Goal: Information Seeking & Learning: Understand process/instructions

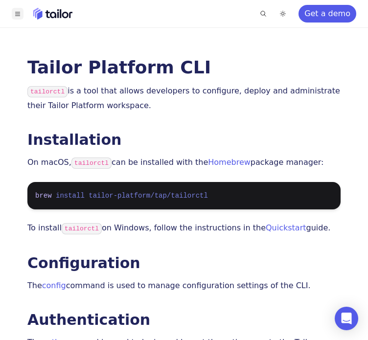
click at [20, 15] on icon "Toggle navigation" at bounding box center [18, 13] width 4 height 3
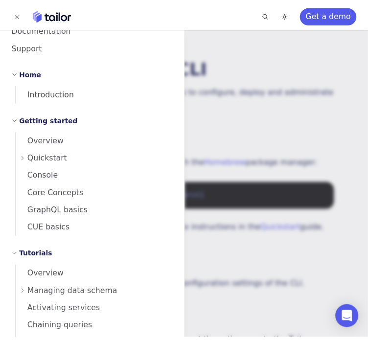
scroll to position [37, 0]
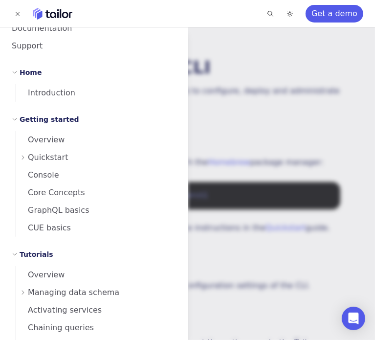
click at [43, 157] on span "Quickstart" at bounding box center [48, 158] width 41 height 14
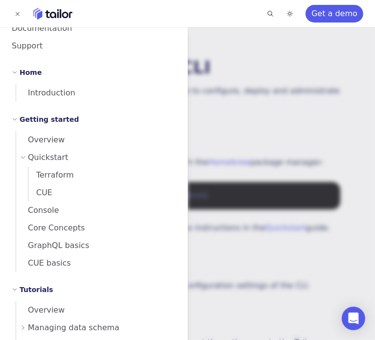
click at [43, 157] on span "Quickstart" at bounding box center [48, 158] width 41 height 14
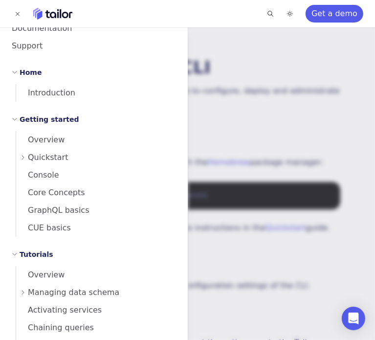
click at [43, 157] on span "Quickstart" at bounding box center [48, 158] width 41 height 14
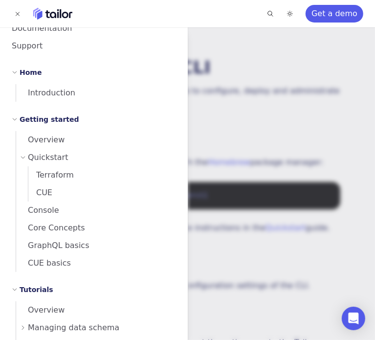
click at [50, 120] on h2 "Getting started" at bounding box center [50, 119] width 60 height 12
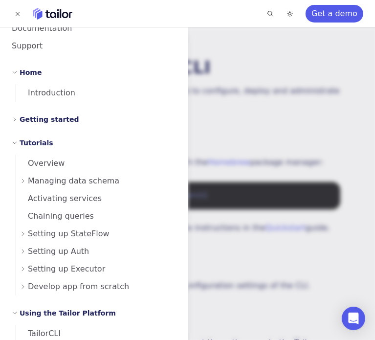
click at [50, 120] on h2 "Getting started" at bounding box center [50, 119] width 60 height 12
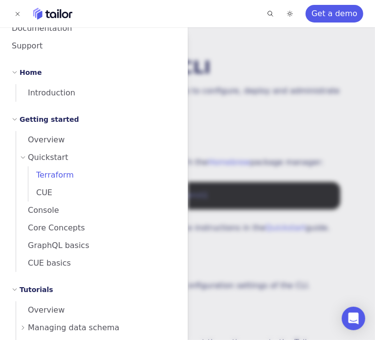
click at [41, 175] on span "Terraform" at bounding box center [50, 174] width 45 height 9
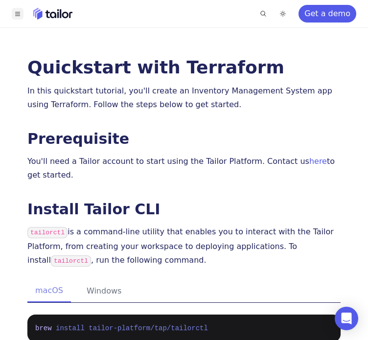
click at [14, 22] on div "Find something... Ctrl K [DOMAIN_NAME] Get a demo" at bounding box center [184, 13] width 368 height 27
click at [20, 17] on button "Toggle navigation" at bounding box center [18, 14] width 12 height 12
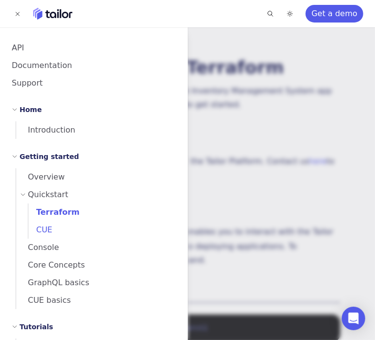
click at [38, 228] on span "CUE" at bounding box center [40, 229] width 24 height 9
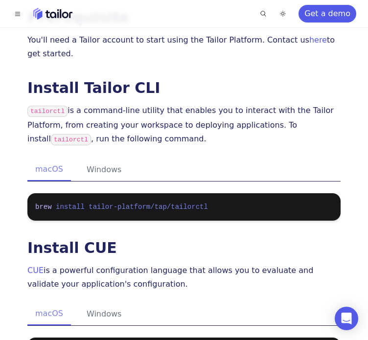
scroll to position [124, 0]
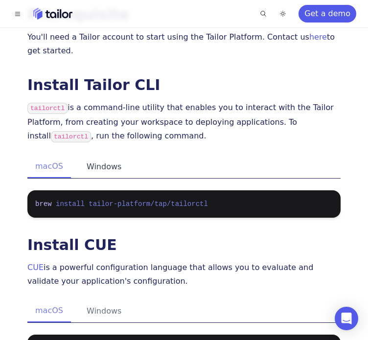
click at [92, 168] on button "Windows" at bounding box center [104, 166] width 50 height 22
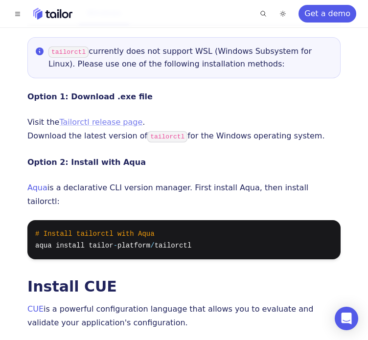
scroll to position [281, 0]
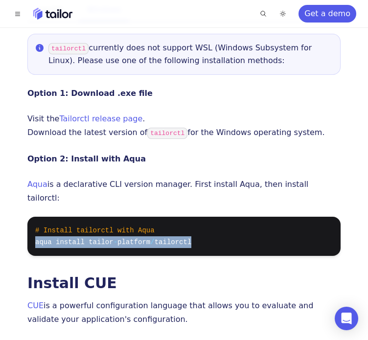
drag, startPoint x: 183, startPoint y: 228, endPoint x: 20, endPoint y: 232, distance: 163.3
copy span "aqua install tailor - platform / tailorctl"
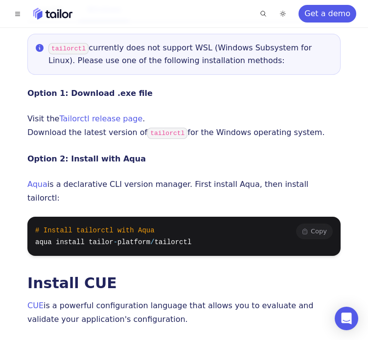
click at [188, 219] on pre "# Install tailorctl with Aqua aqua install tailor - platform / tailorctl" at bounding box center [183, 236] width 313 height 39
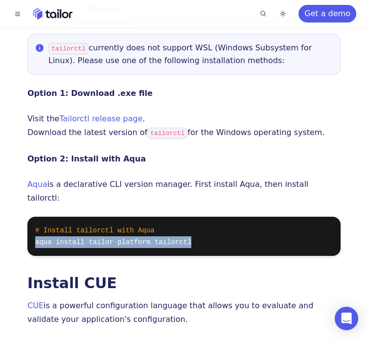
drag, startPoint x: 181, startPoint y: 228, endPoint x: 25, endPoint y: 228, distance: 155.4
copy span "aqua install tailor - platform / tailorctl"
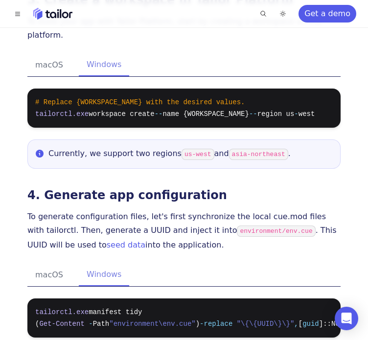
scroll to position [1210, 0]
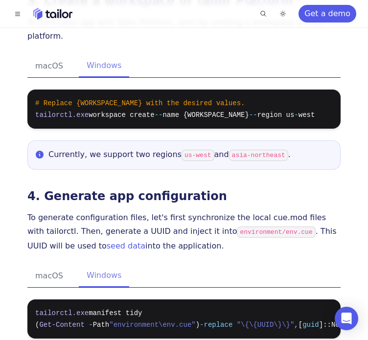
click at [307, 140] on div "Currently, we support two regions us-west and [GEOGRAPHIC_DATA]-northeast ." at bounding box center [183, 154] width 313 height 29
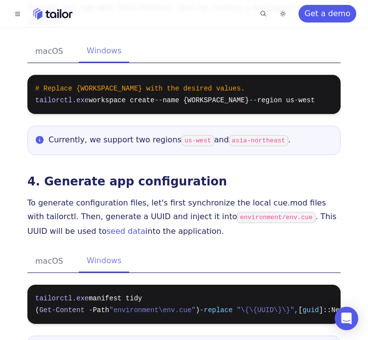
click at [259, 205] on div "Quickstart with CUE In this quickstart tutorial, you'll create an Inventory Man…" at bounding box center [183, 10] width 313 height 2353
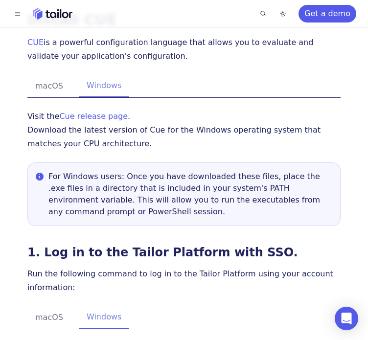
scroll to position [549, 0]
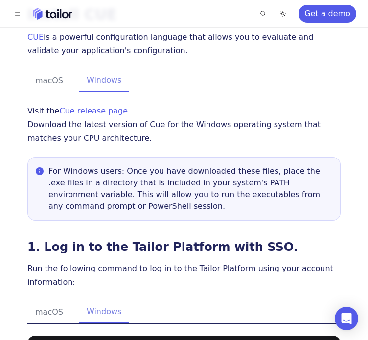
click at [181, 301] on div "macOS Windows" at bounding box center [183, 312] width 313 height 23
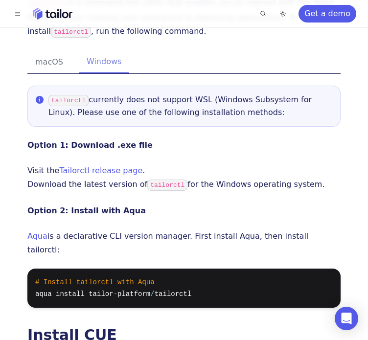
scroll to position [138, 0]
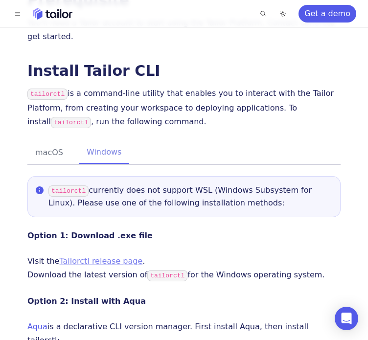
click at [84, 263] on link "Tailorctl release page" at bounding box center [100, 260] width 83 height 9
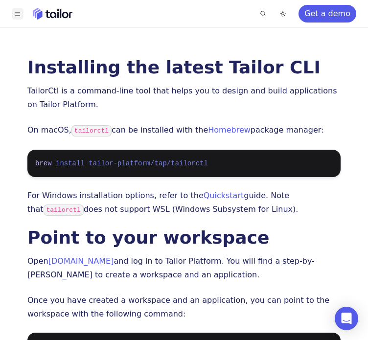
click at [17, 12] on icon "Toggle navigation" at bounding box center [17, 14] width 5 height 4
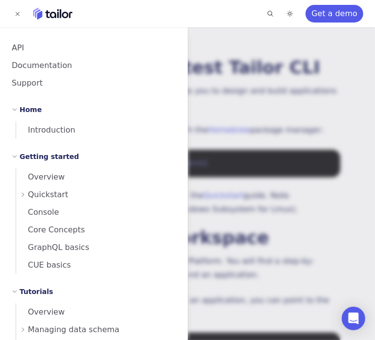
click at [47, 191] on span "Quickstart" at bounding box center [48, 195] width 41 height 14
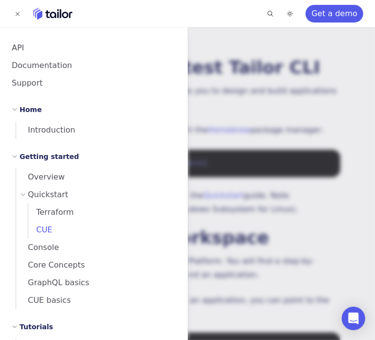
click at [43, 228] on span "CUE" at bounding box center [40, 229] width 24 height 9
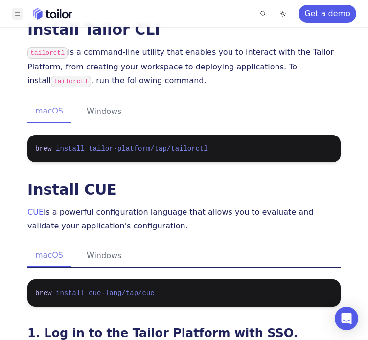
scroll to position [197, 0]
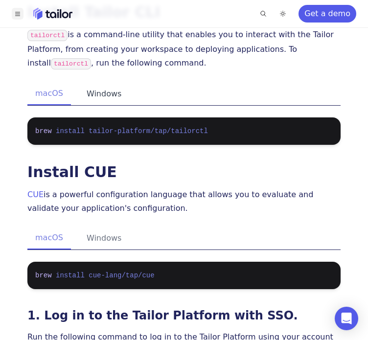
click at [102, 97] on button "Windows" at bounding box center [104, 94] width 50 height 22
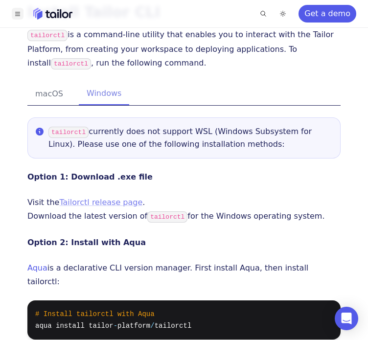
click at [90, 203] on link "Tailorctl release page" at bounding box center [100, 201] width 83 height 9
